Goal: Information Seeking & Learning: Learn about a topic

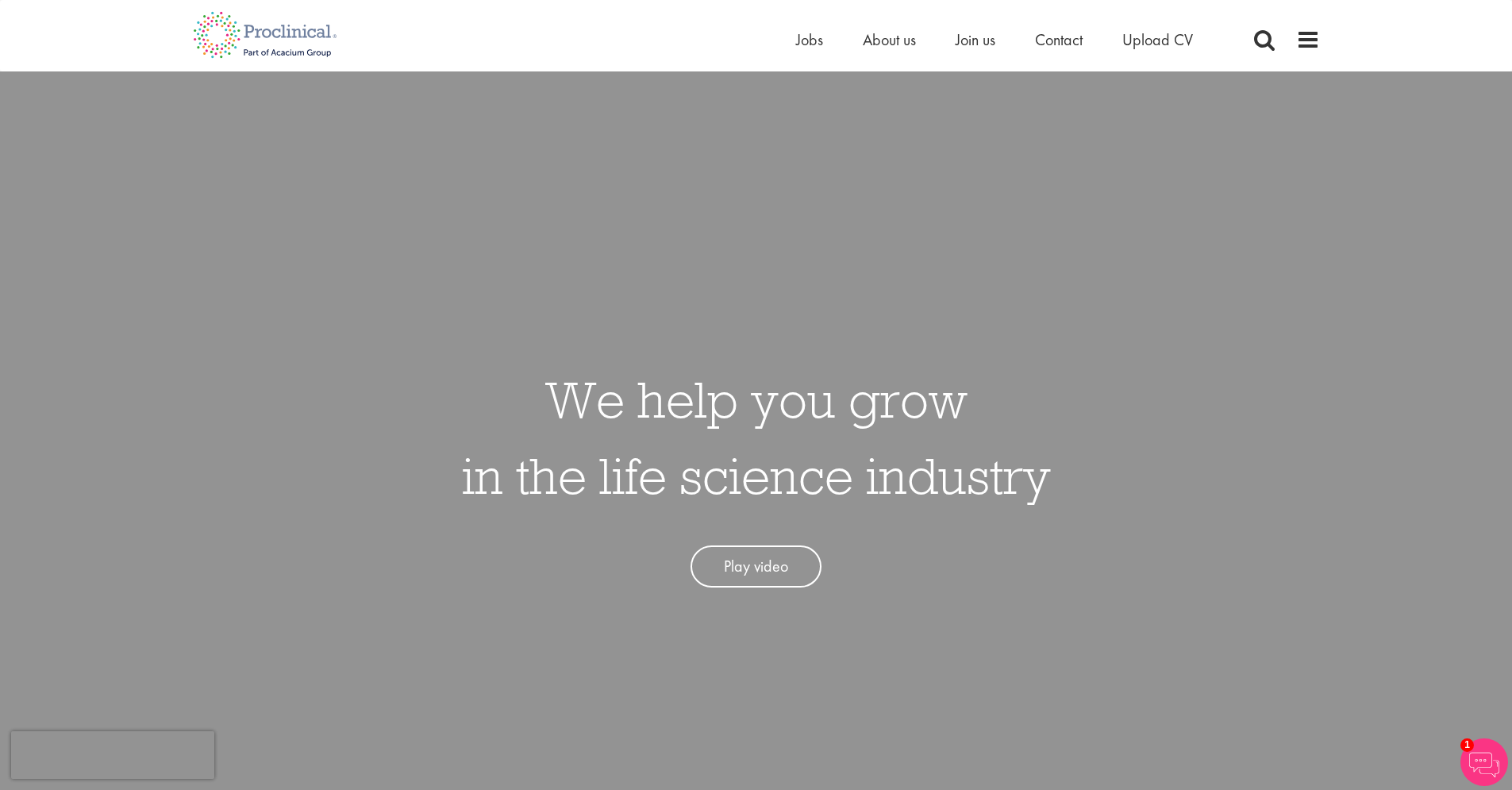
click at [760, 210] on div "We help you grow in the life science industry Play video" at bounding box center [756, 467] width 1536 height 790
drag, startPoint x: 718, startPoint y: 123, endPoint x: 775, endPoint y: 118, distance: 57.2
click at [726, 123] on div "We help you grow in the life science industry Play video" at bounding box center [756, 467] width 1536 height 790
click at [806, 46] on span "Jobs" at bounding box center [809, 40] width 27 height 21
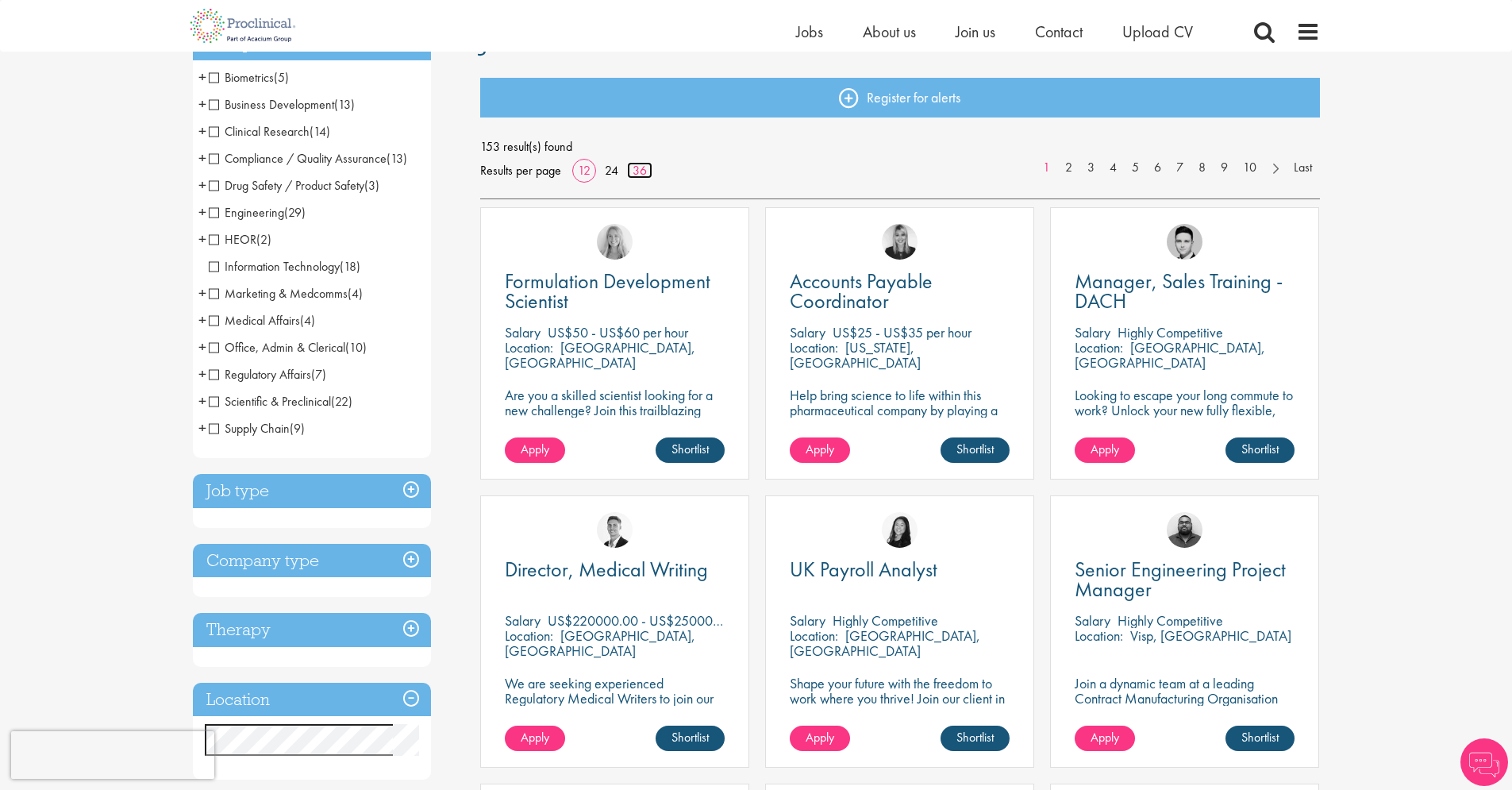
click at [638, 170] on link "36" at bounding box center [639, 170] width 26 height 16
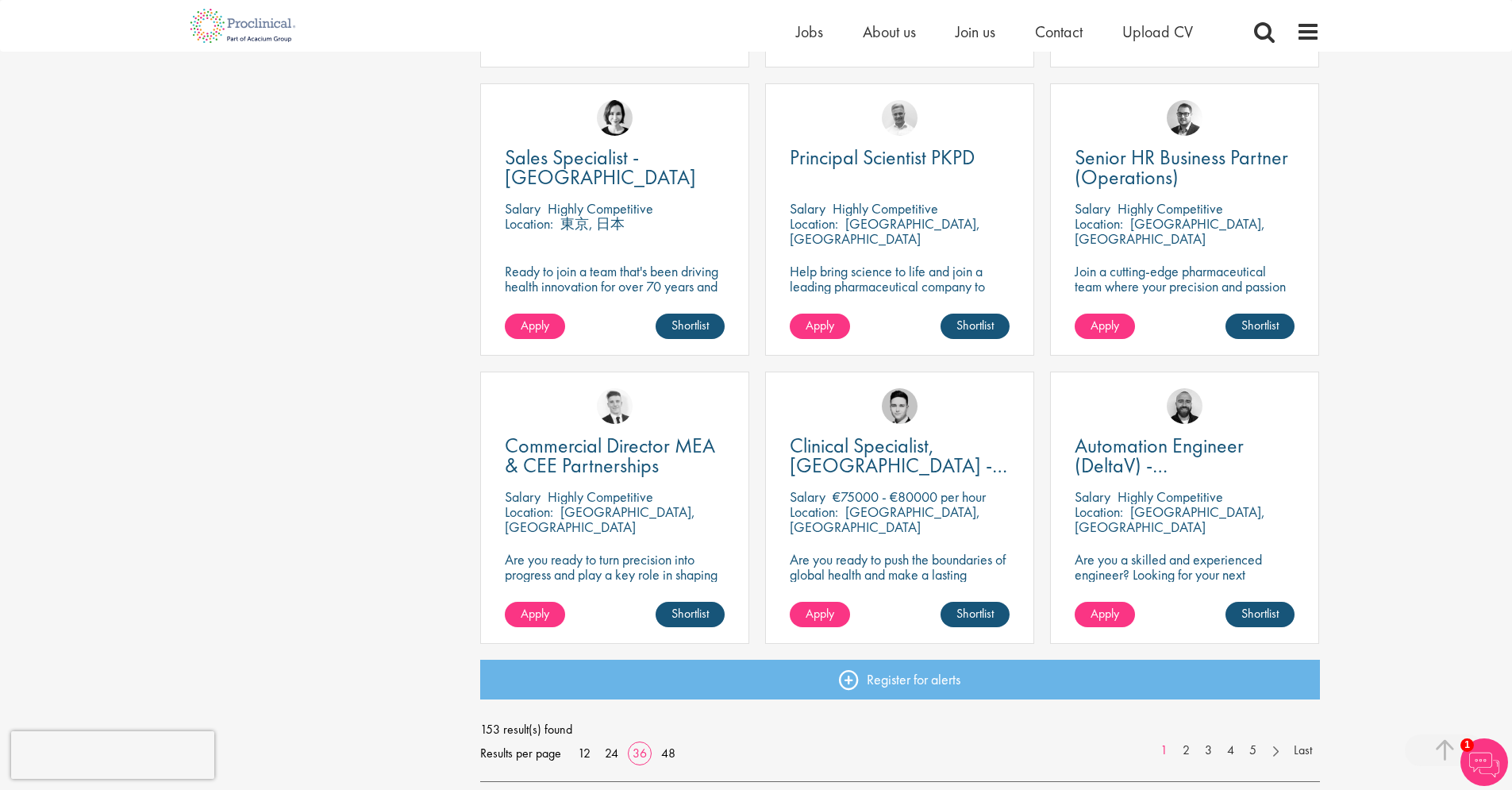
scroll to position [3273, 0]
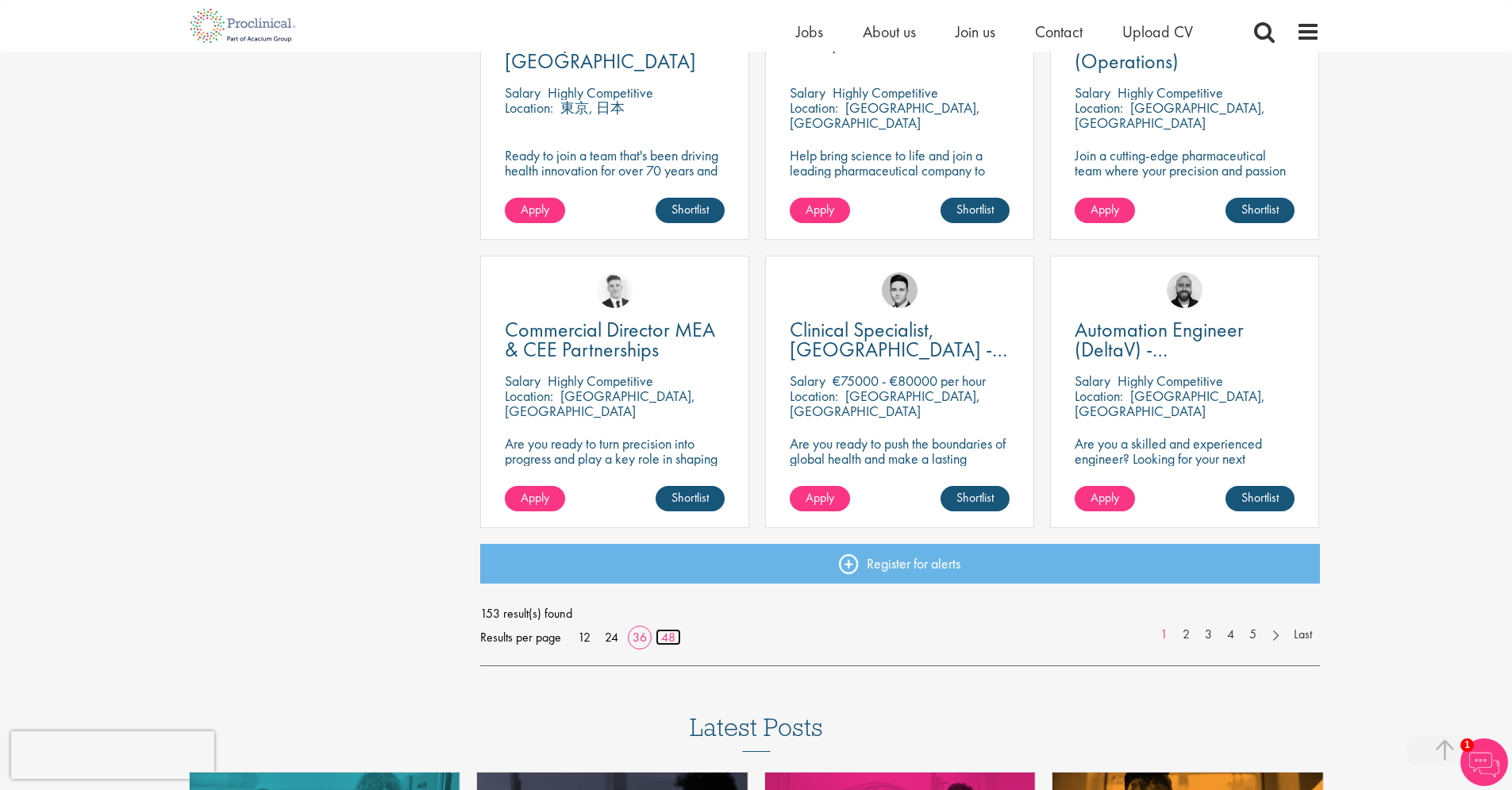
click at [665, 642] on link "48" at bounding box center [668, 637] width 26 height 16
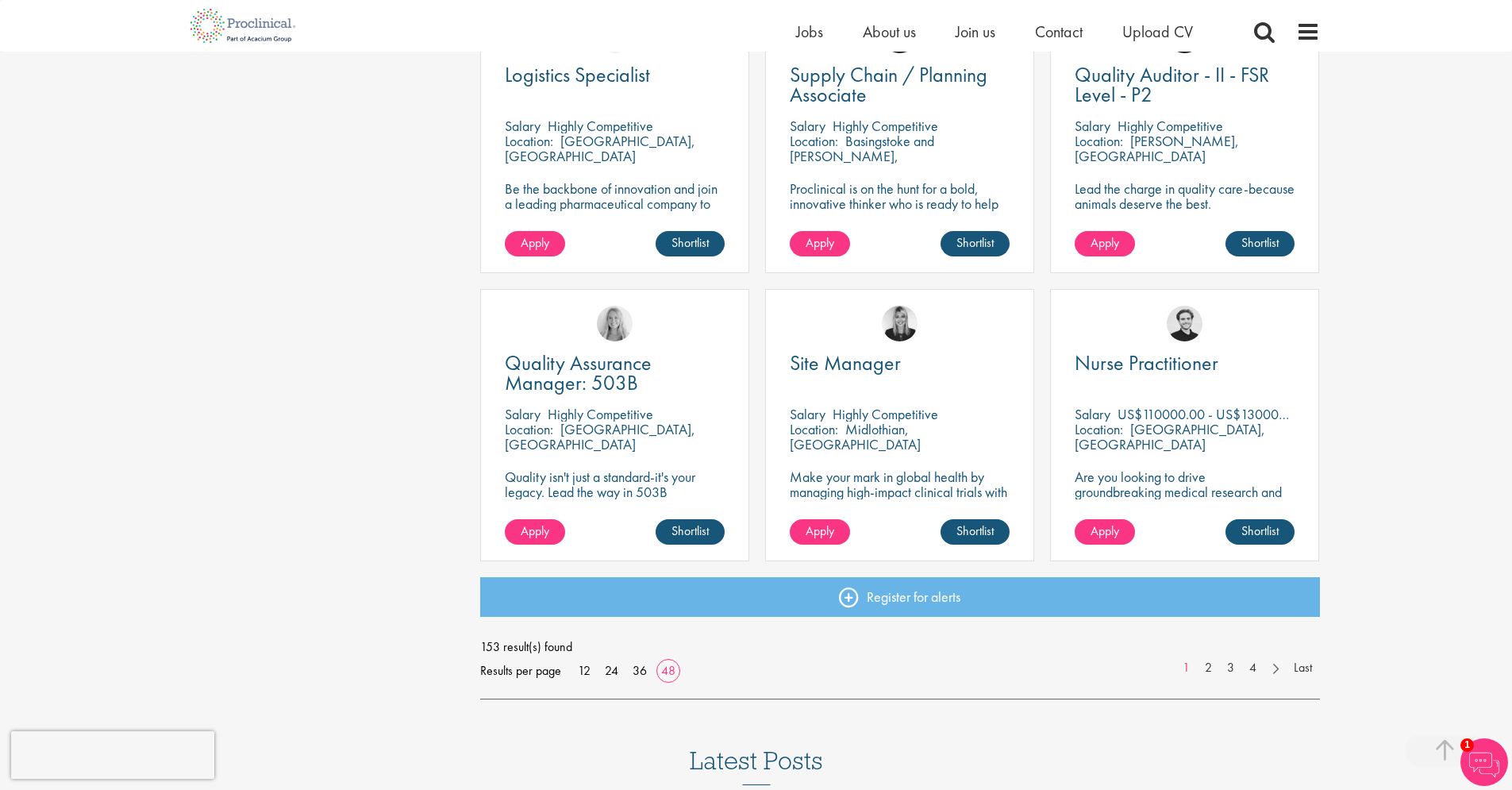
scroll to position [4395, 0]
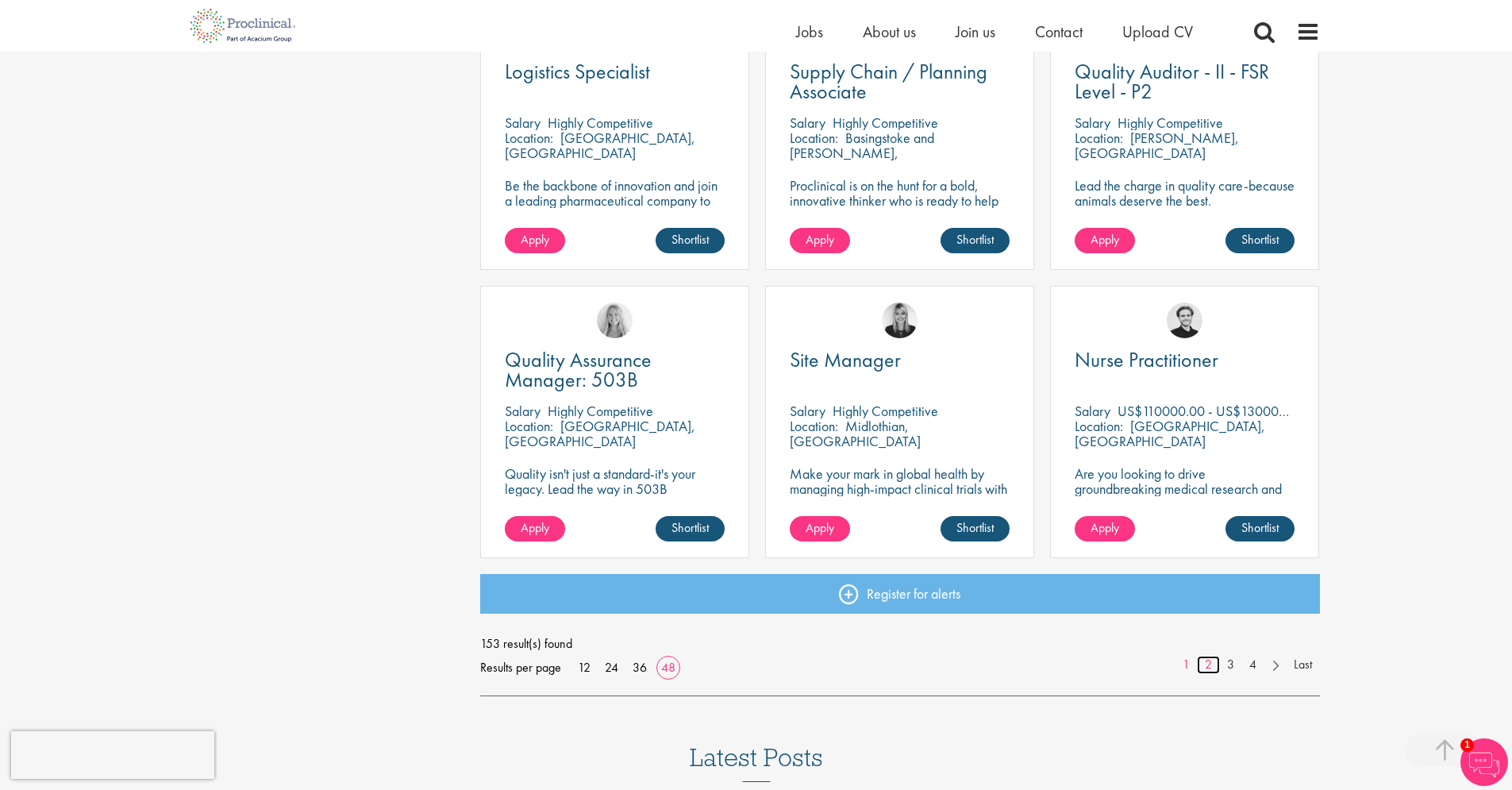
click at [1212, 667] on link "2" at bounding box center [1208, 665] width 23 height 18
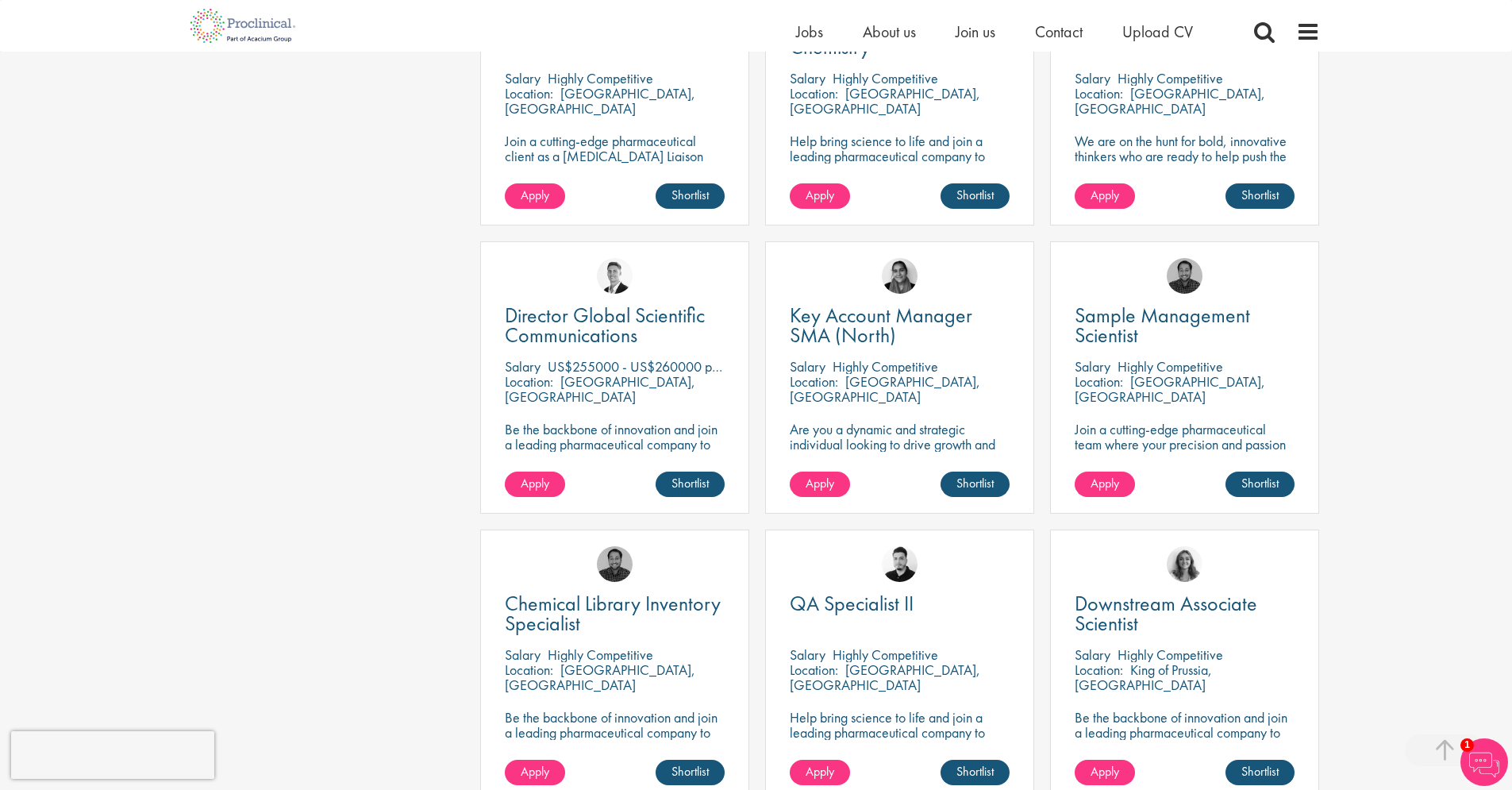
scroll to position [4352, 0]
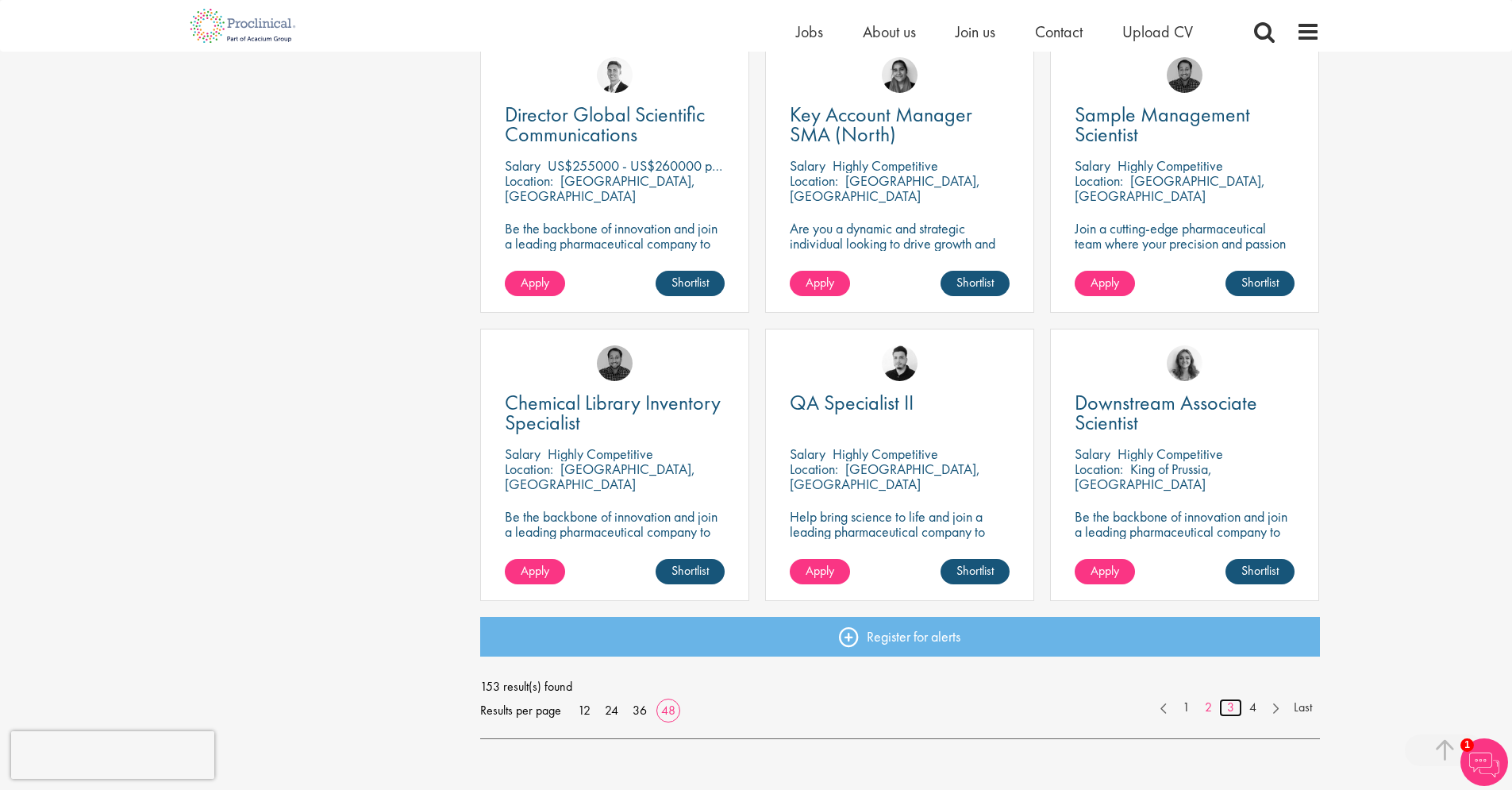
click at [1229, 704] on link "3" at bounding box center [1231, 708] width 23 height 18
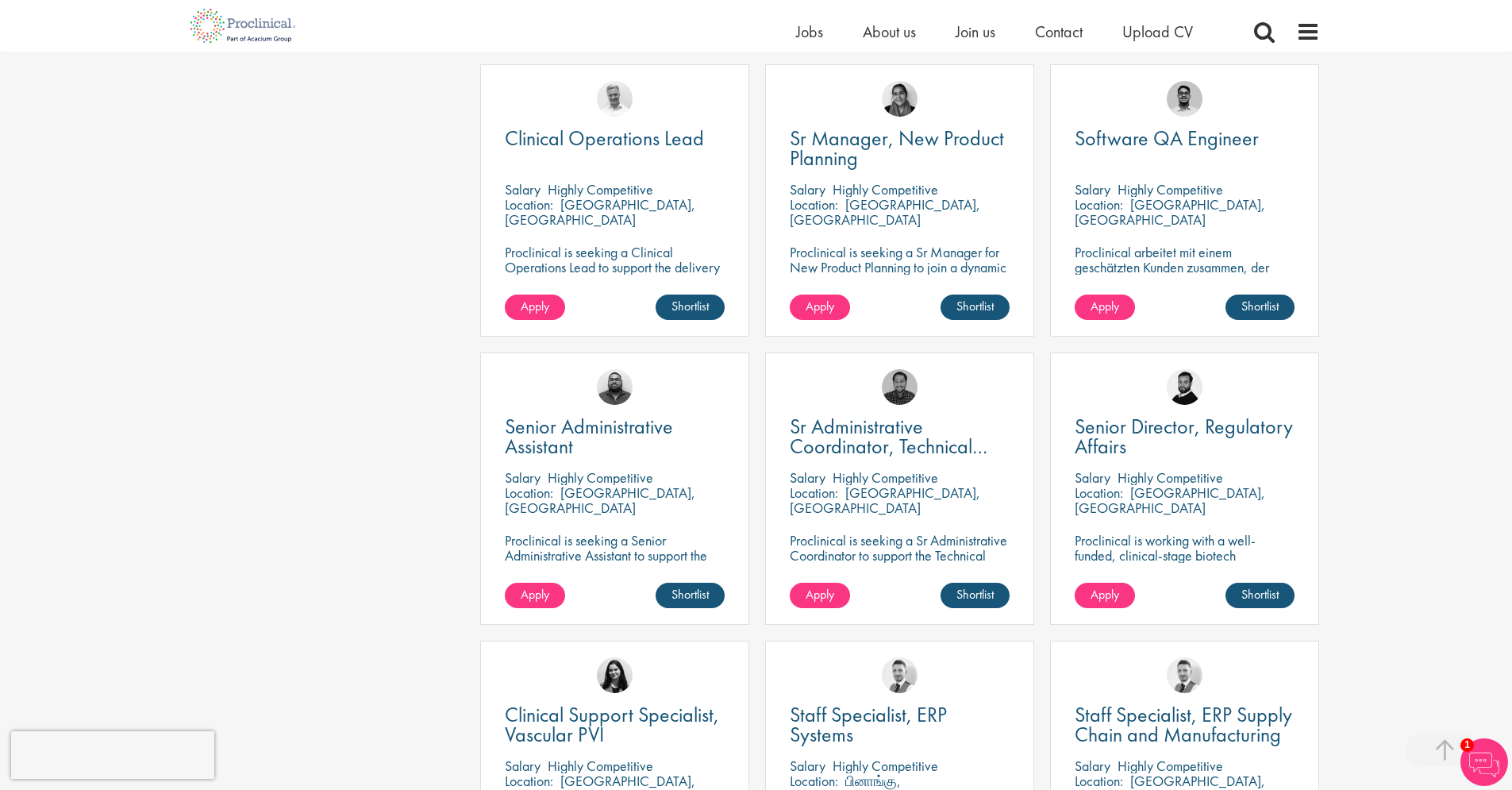
scroll to position [3080, 0]
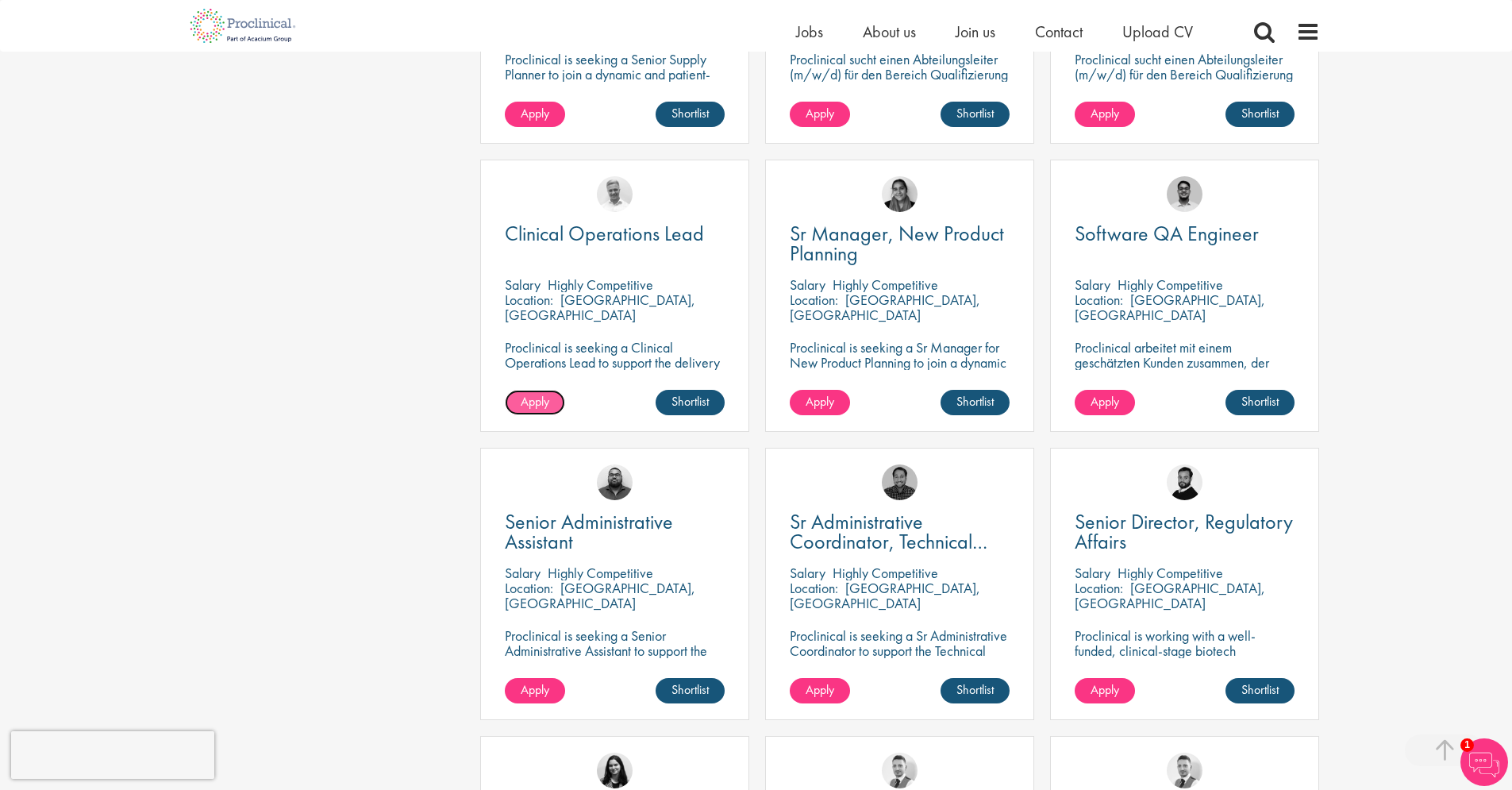
click at [552, 404] on link "Apply" at bounding box center [535, 402] width 60 height 26
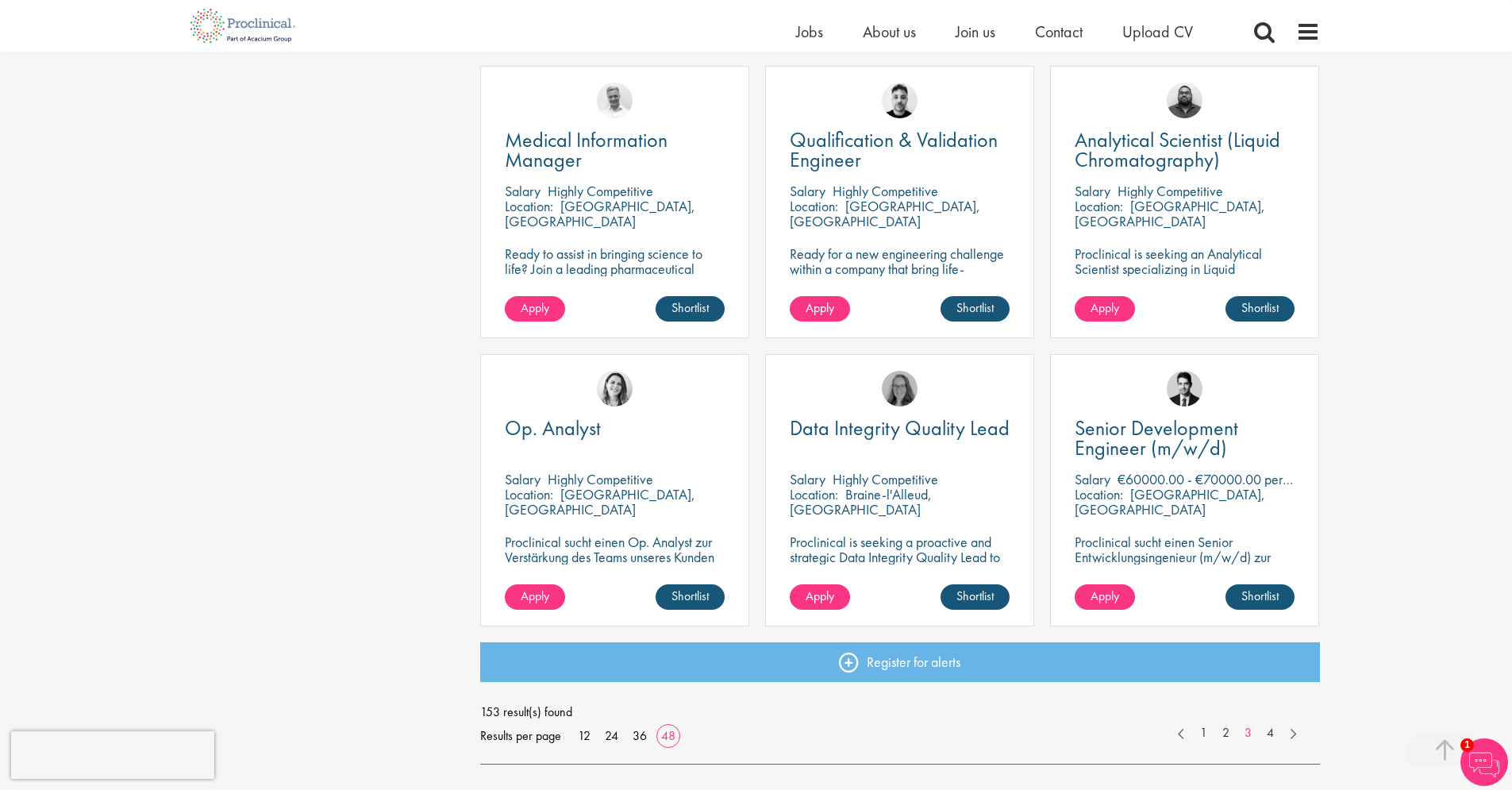
scroll to position [4339, 0]
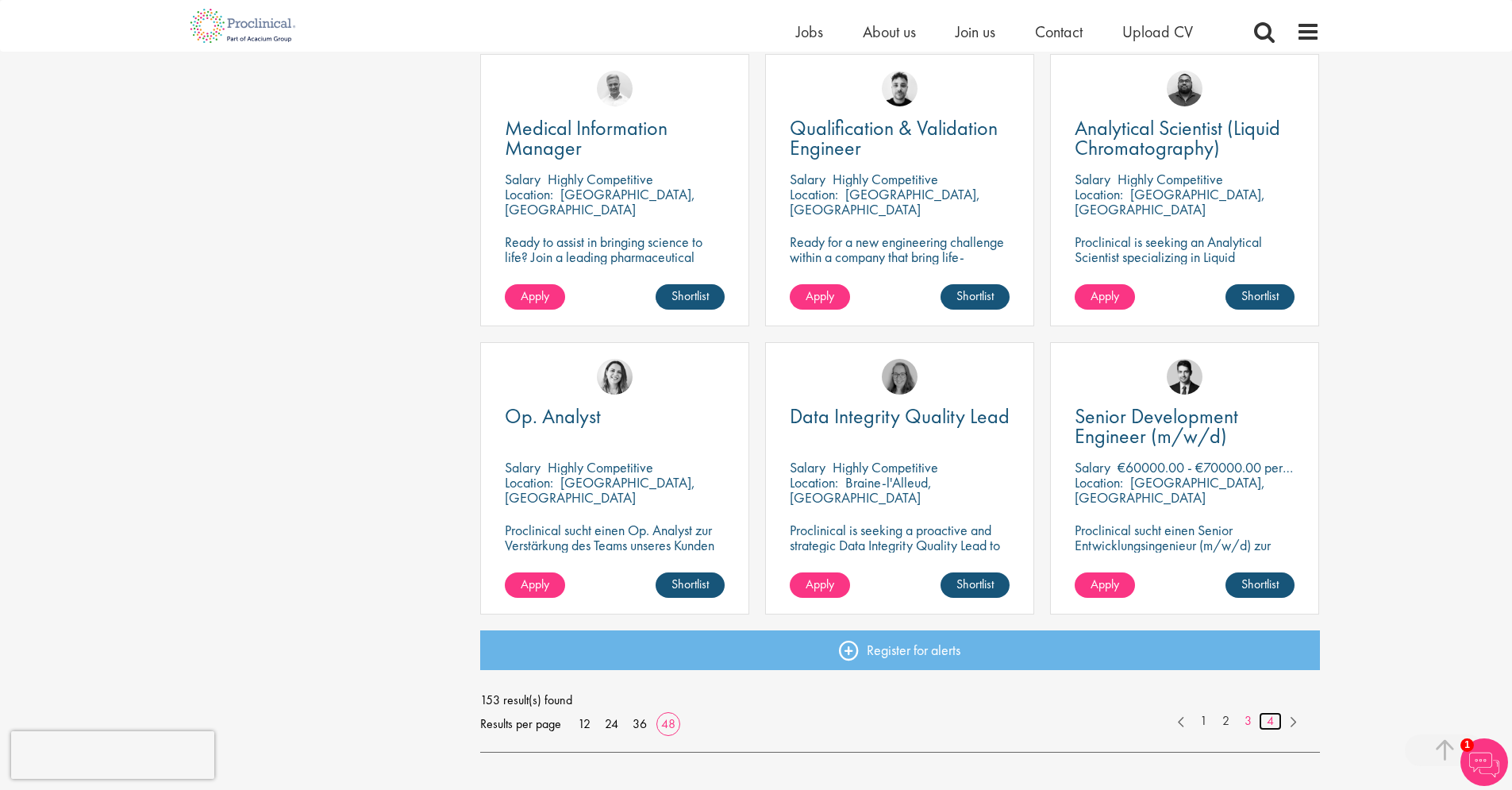
click at [1274, 725] on link "4" at bounding box center [1270, 721] width 23 height 18
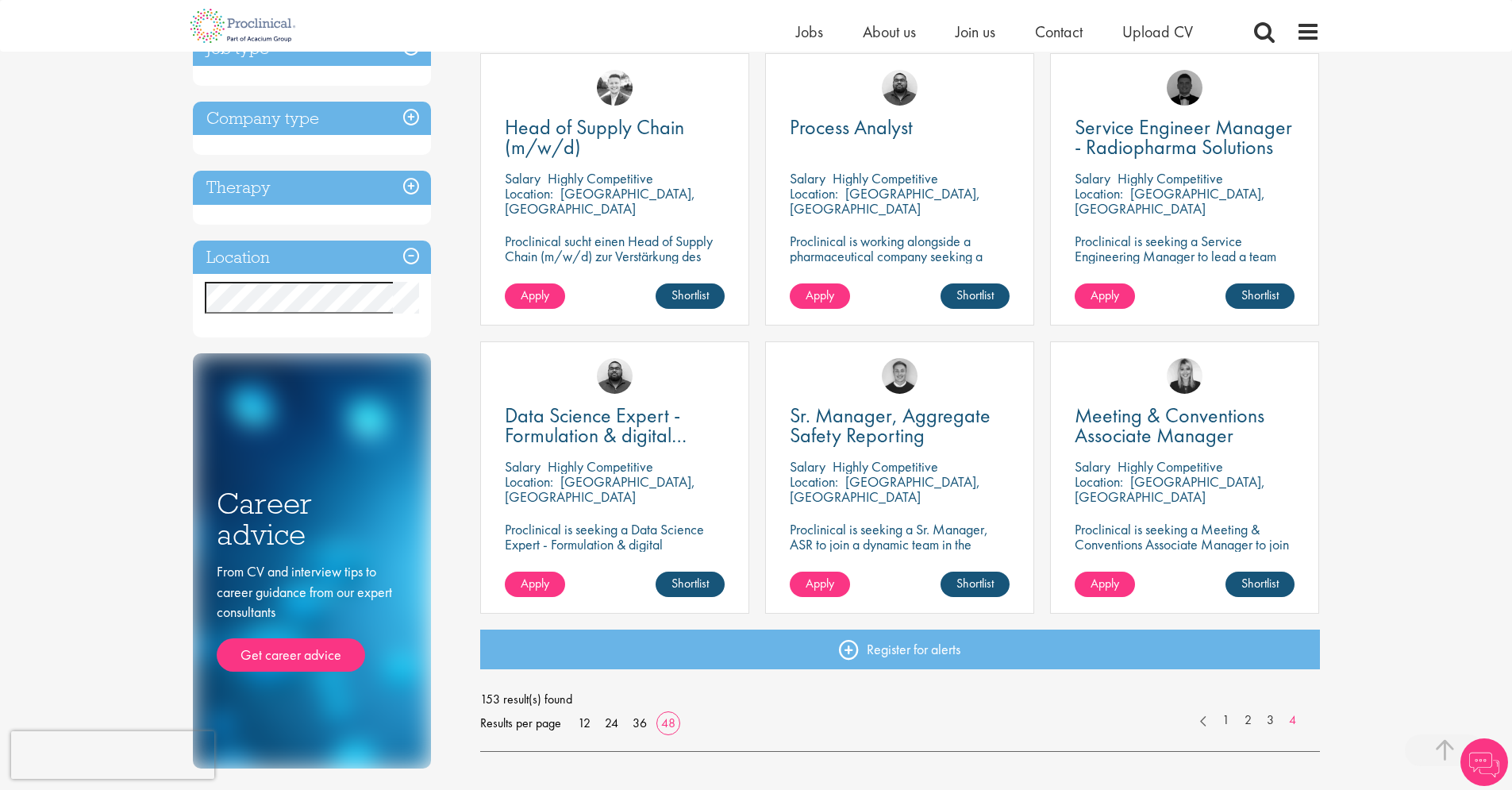
scroll to position [611, 0]
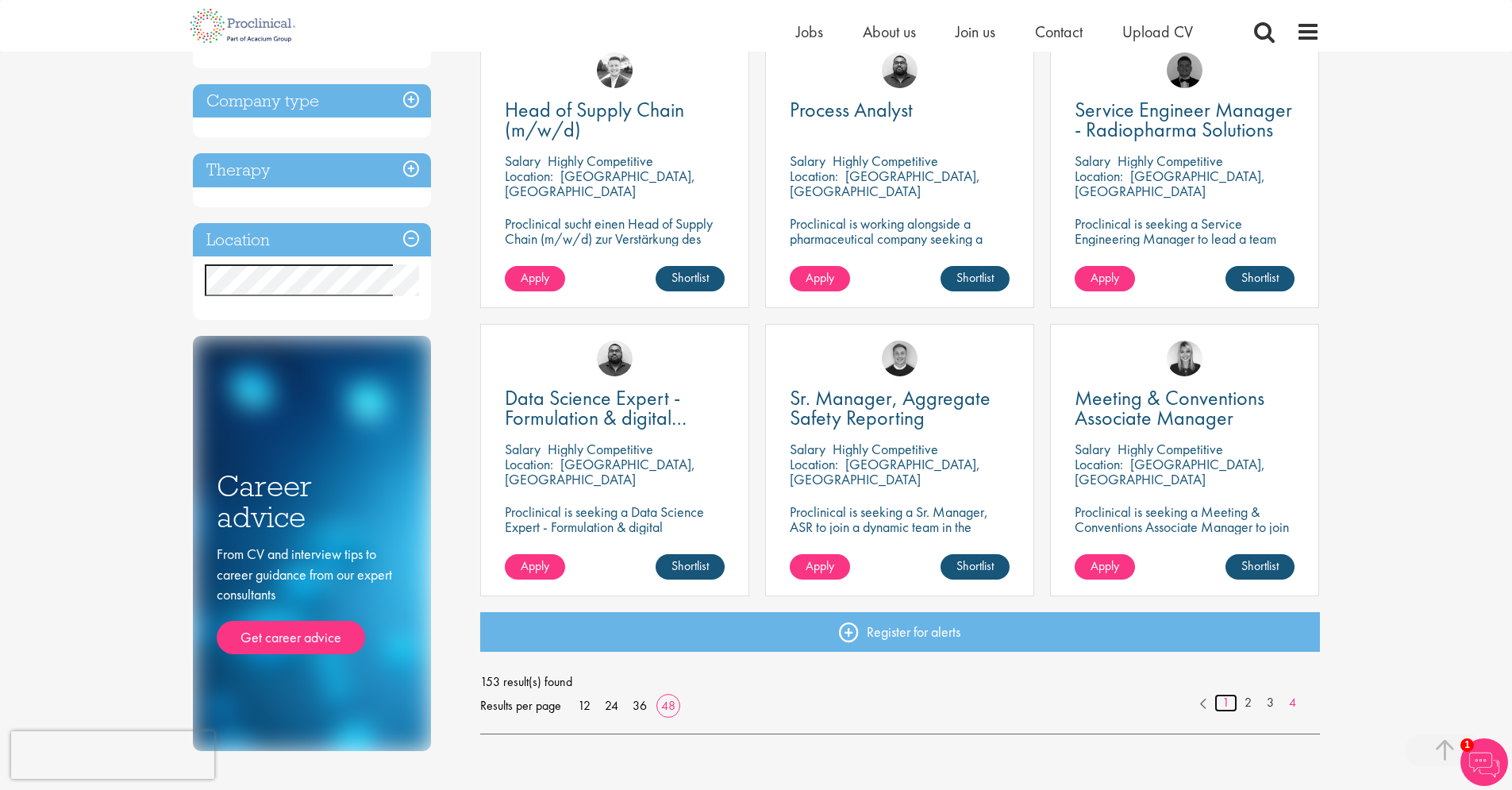
click at [1227, 704] on link "1" at bounding box center [1226, 703] width 23 height 18
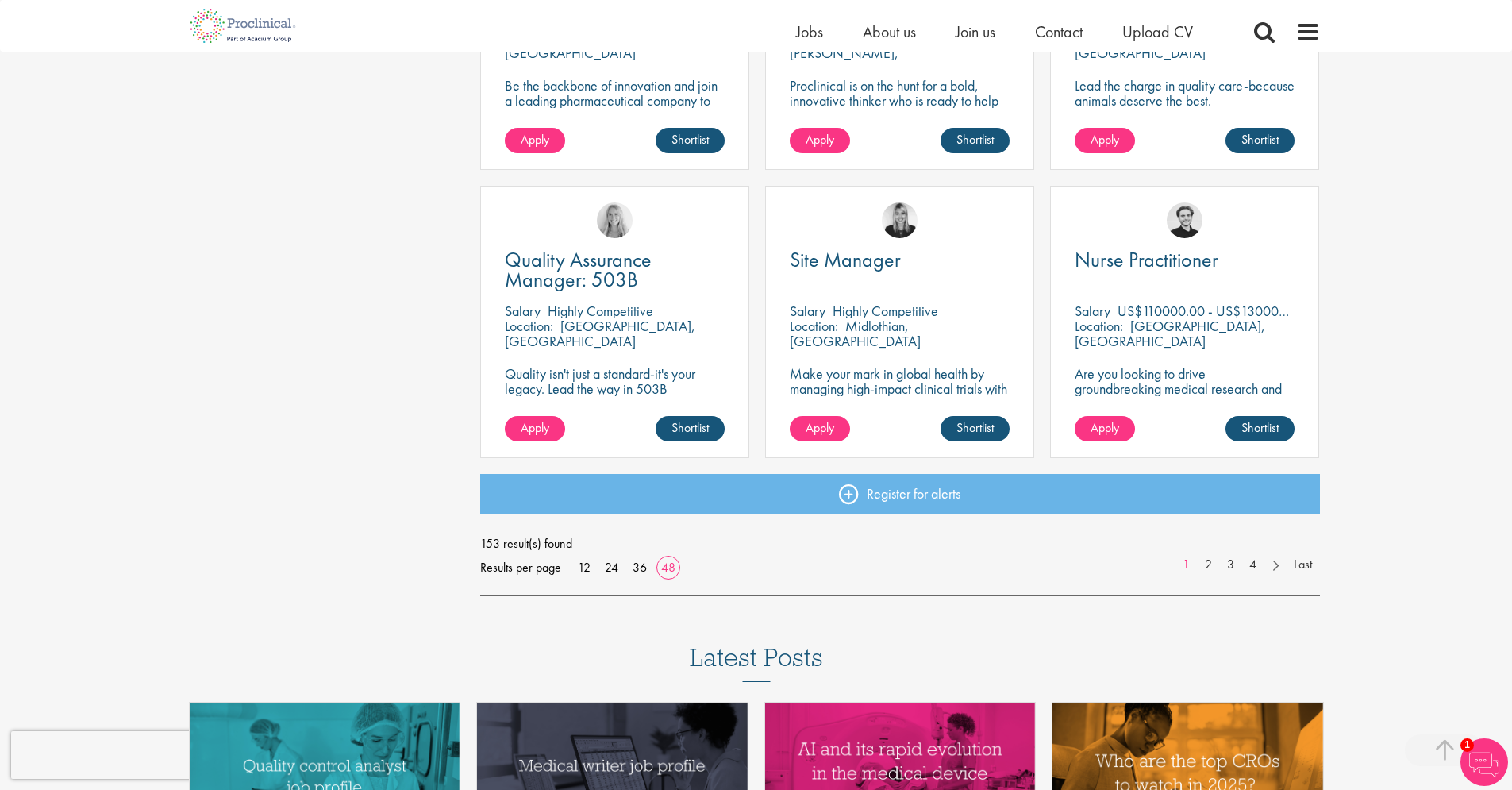
scroll to position [4546, 0]
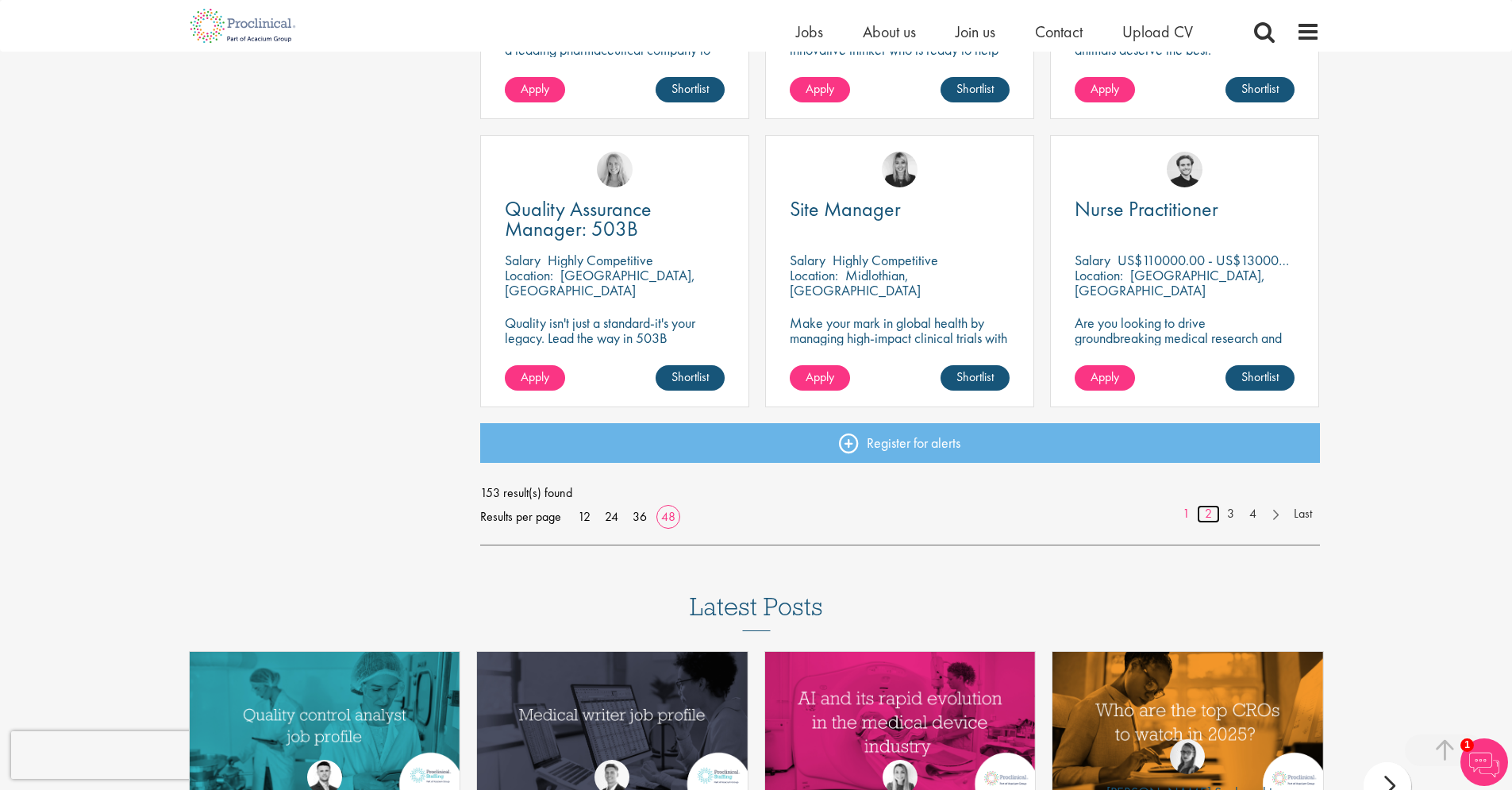
click at [1208, 509] on link "2" at bounding box center [1208, 514] width 23 height 18
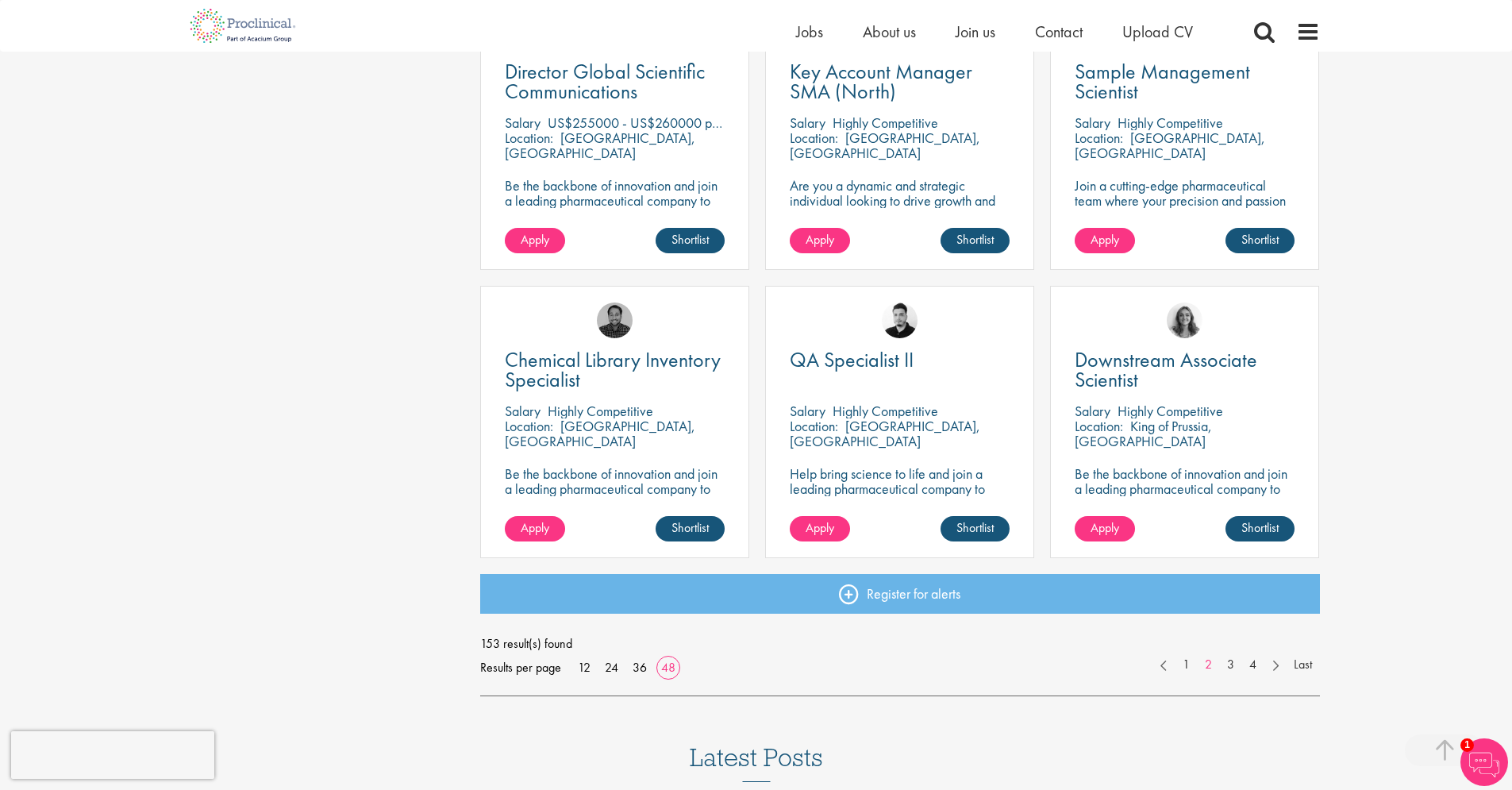
scroll to position [4396, 0]
click at [1229, 661] on link "3" at bounding box center [1231, 664] width 23 height 18
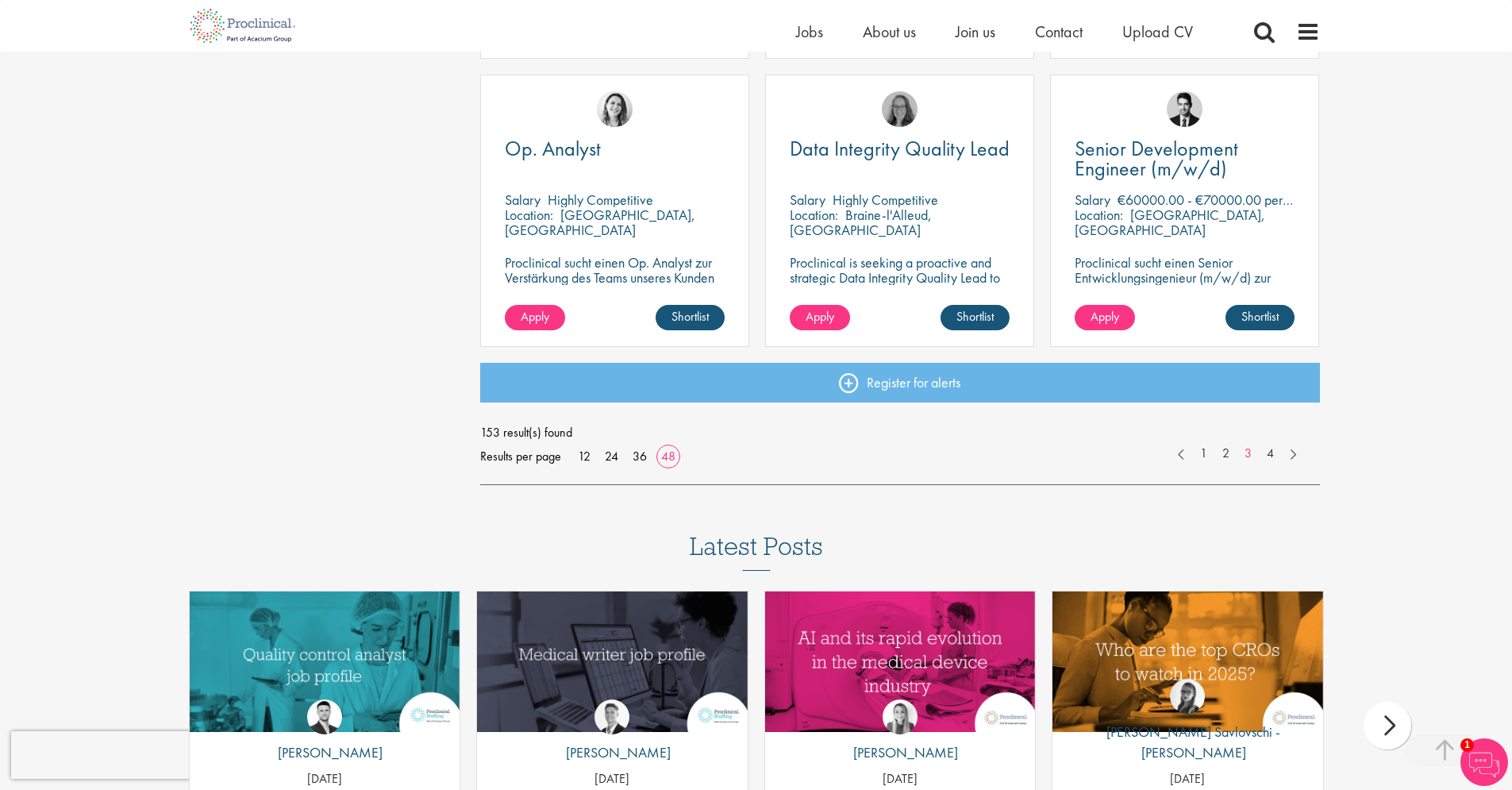
scroll to position [4599, 0]
